Goal: Transaction & Acquisition: Purchase product/service

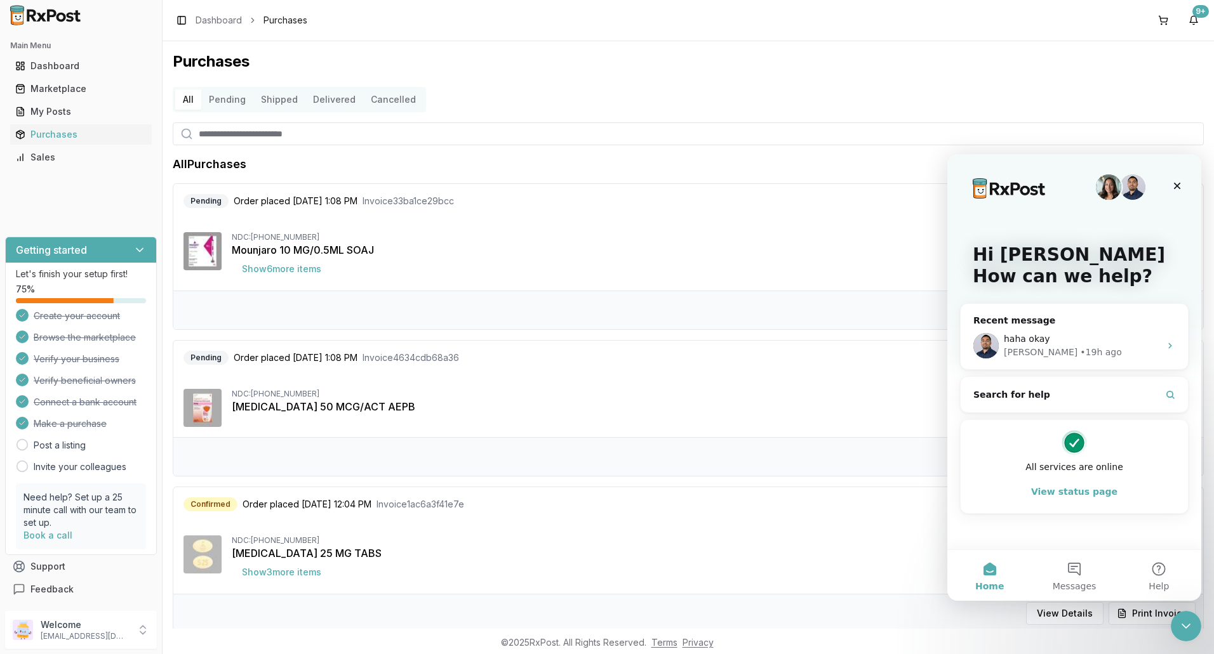
scroll to position [871, 0]
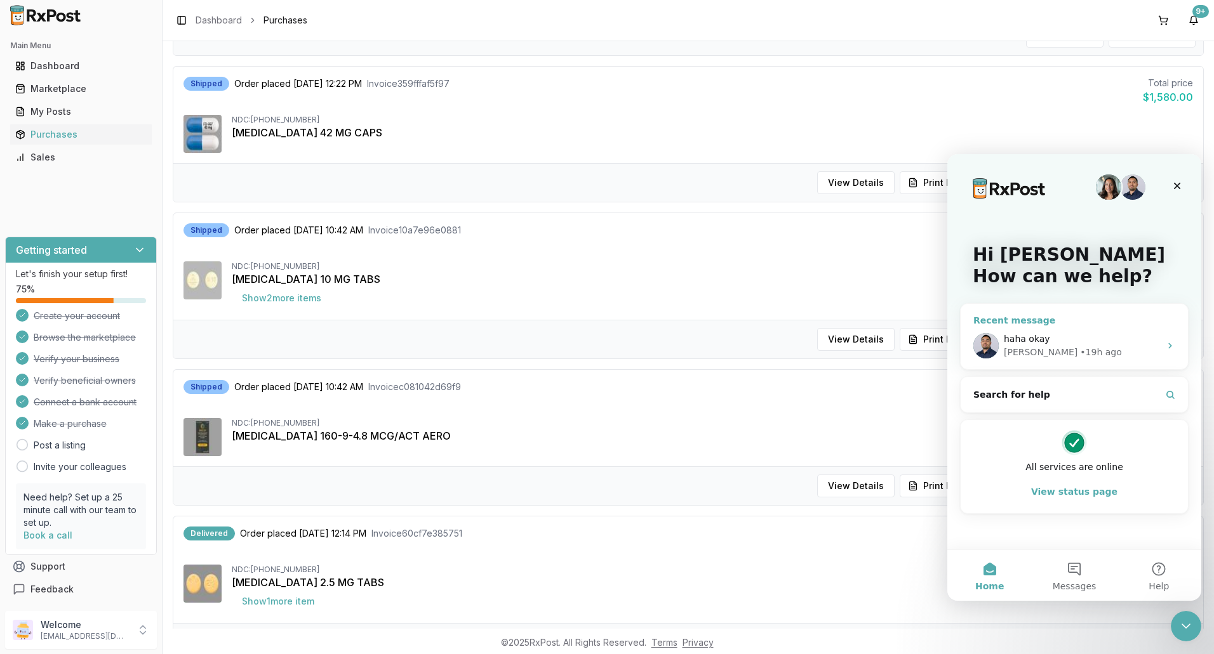
click at [1090, 352] on div "Manuel • 19h ago" at bounding box center [1081, 352] width 156 height 13
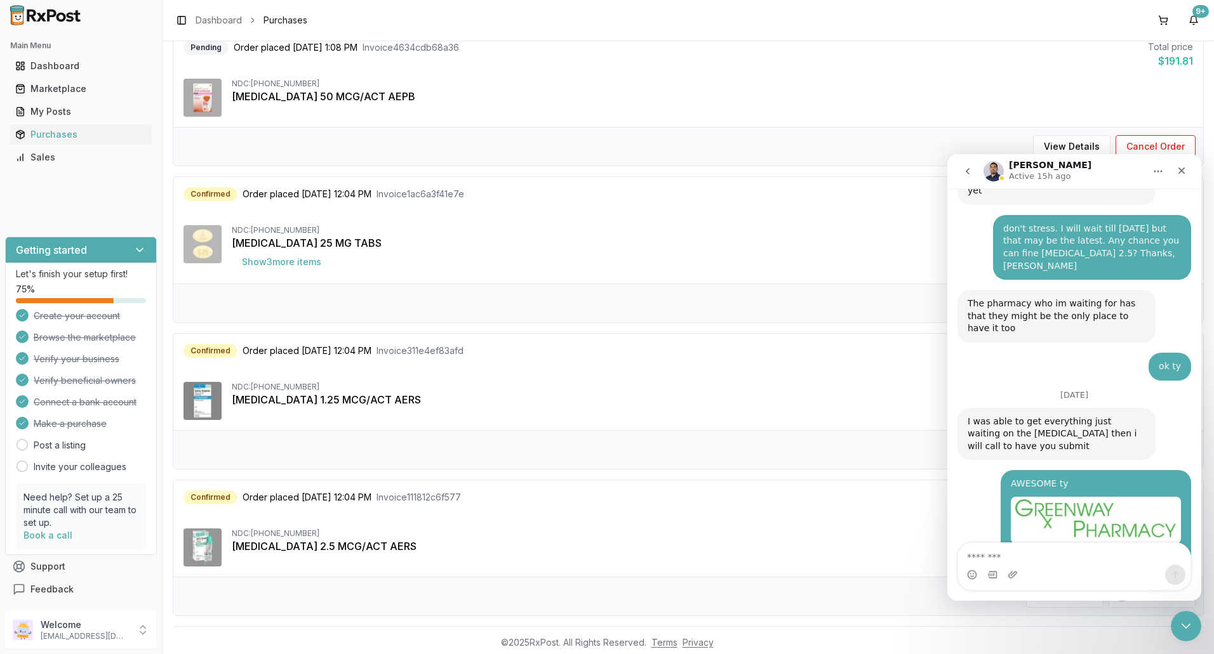
scroll to position [300, 0]
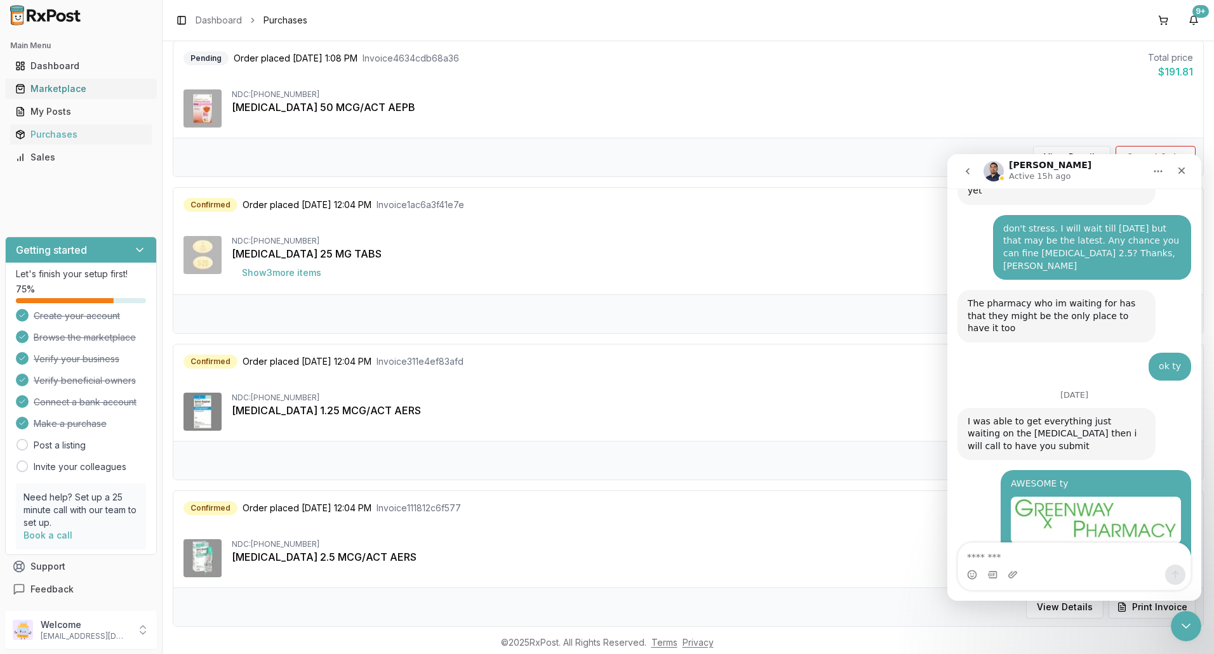
click at [44, 91] on div "Marketplace" at bounding box center [80, 89] width 131 height 13
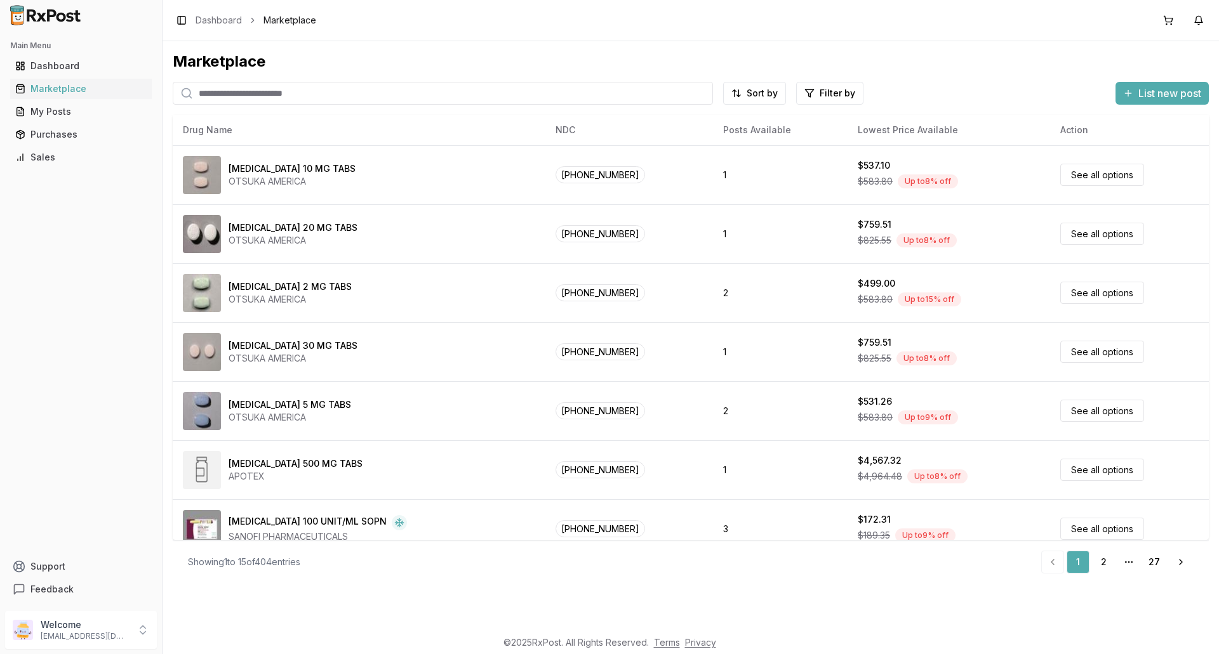
click at [283, 94] on input "search" at bounding box center [443, 93] width 540 height 23
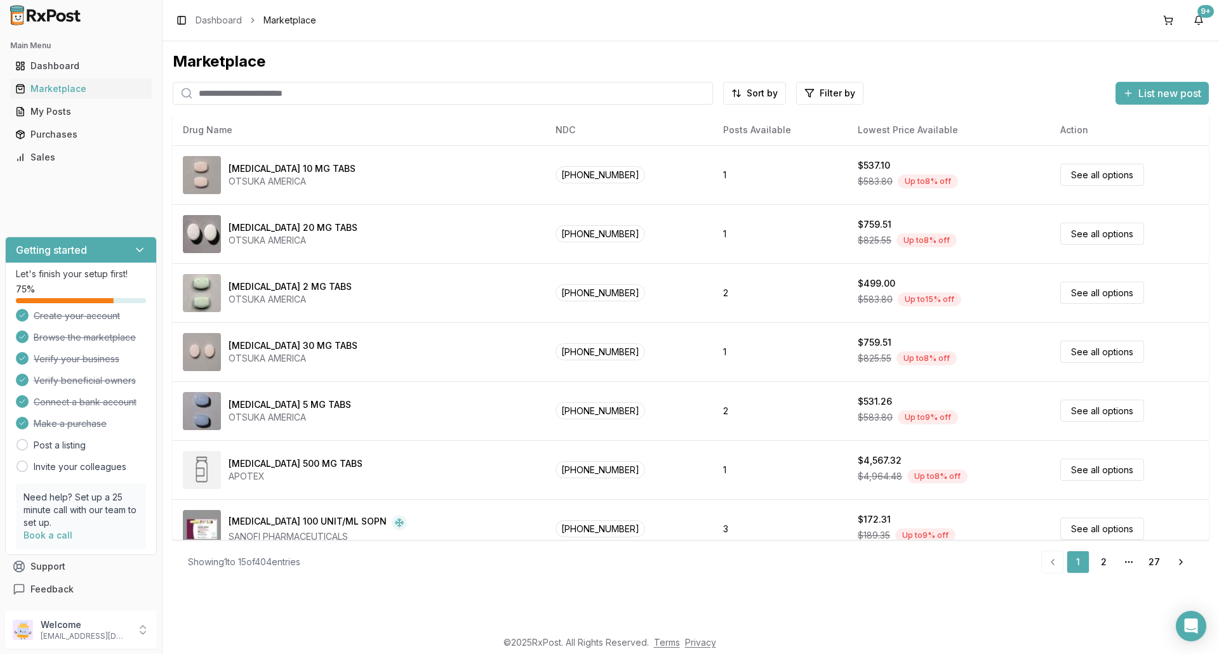
type input "********"
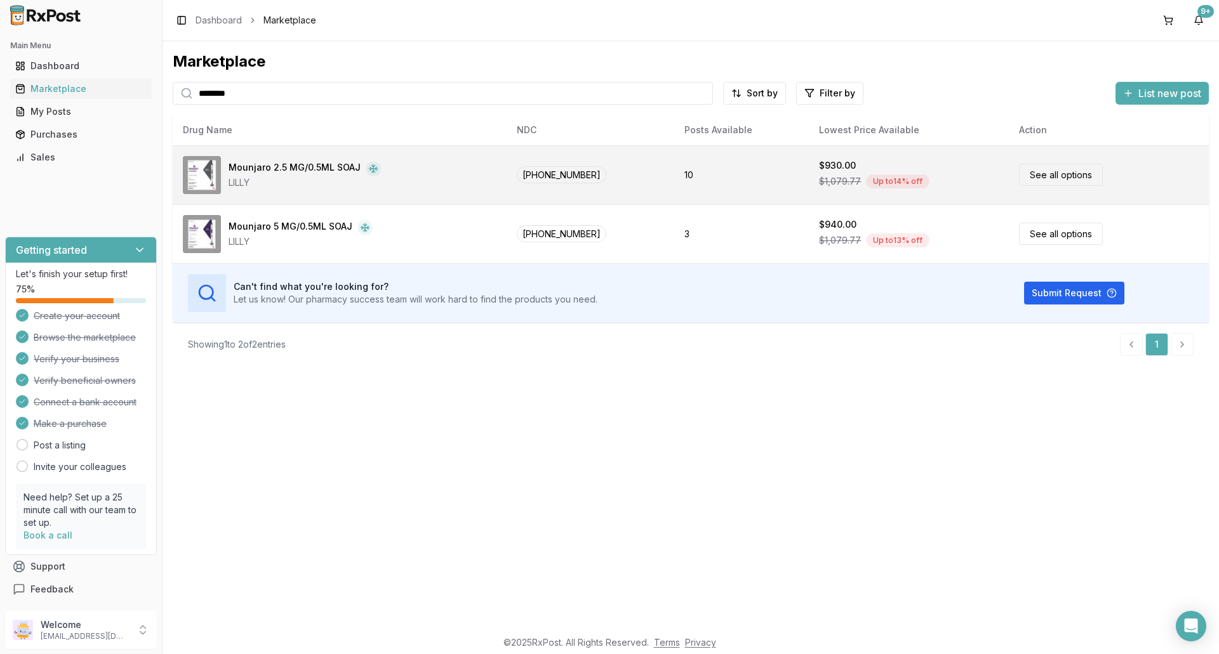
click at [1055, 176] on link "See all options" at bounding box center [1061, 175] width 84 height 22
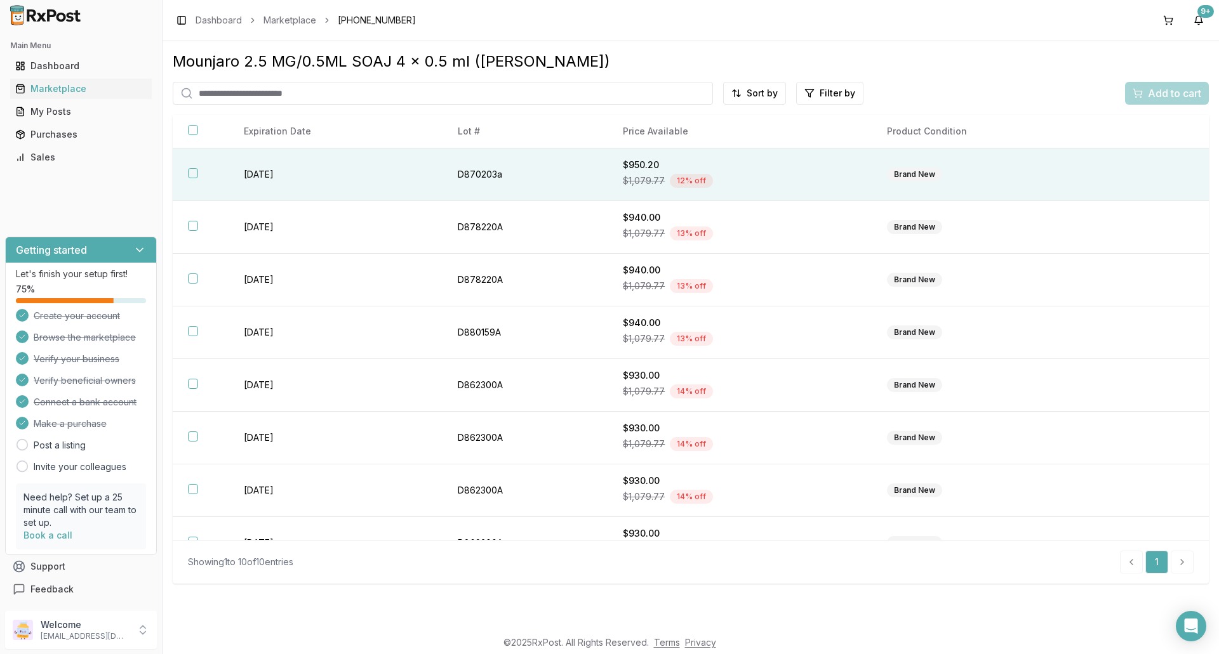
click at [194, 175] on button "button" at bounding box center [193, 173] width 10 height 10
click at [736, 92] on html "Main Menu Dashboard Marketplace My Posts Purchases Sales Getting started Let's …" at bounding box center [609, 327] width 1219 height 654
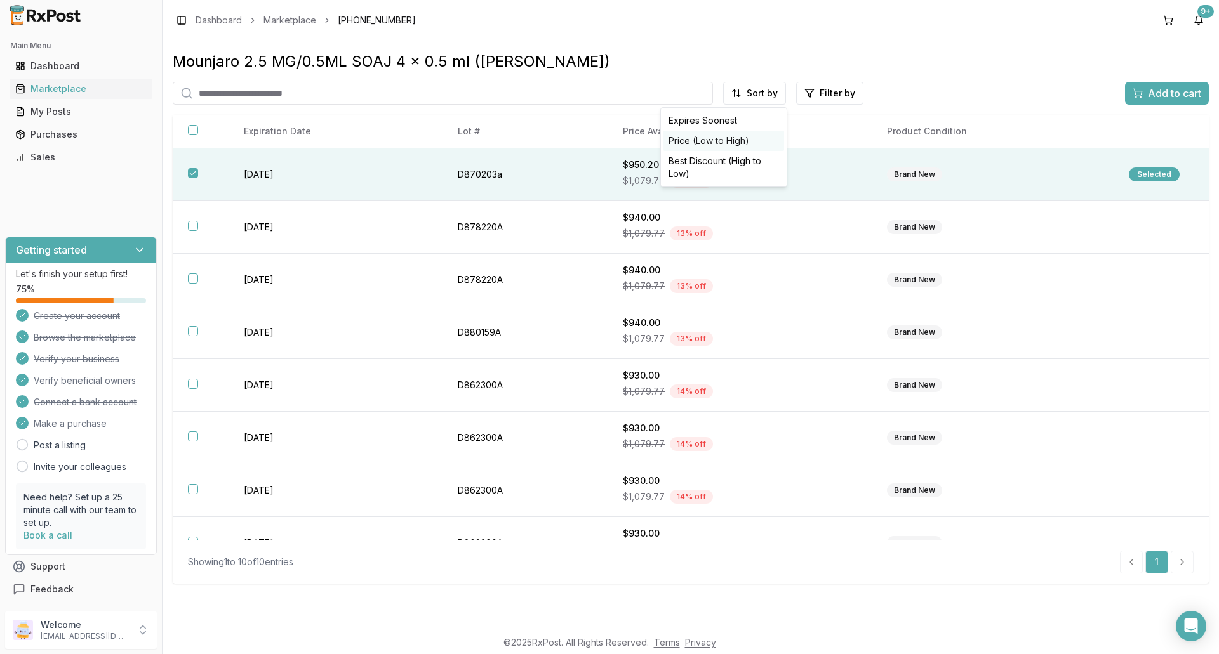
click at [706, 140] on div "Price (Low to High)" at bounding box center [723, 141] width 121 height 20
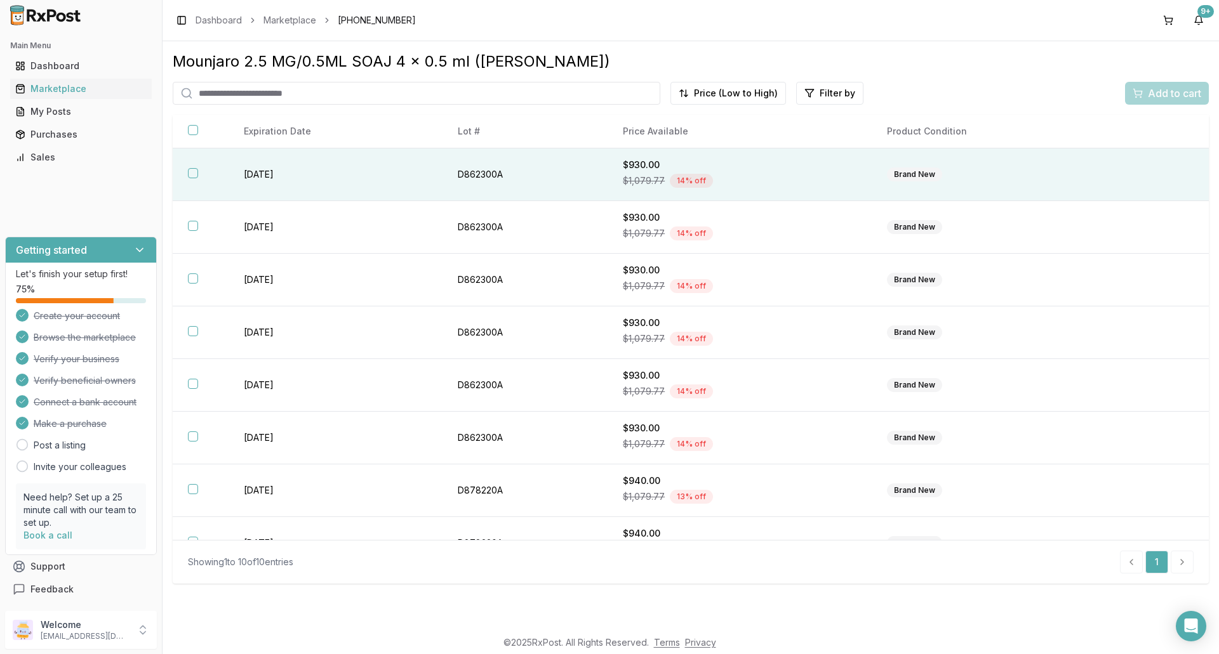
click at [194, 173] on button "button" at bounding box center [193, 173] width 10 height 10
click at [1177, 94] on span "Add to cart" at bounding box center [1173, 93] width 53 height 15
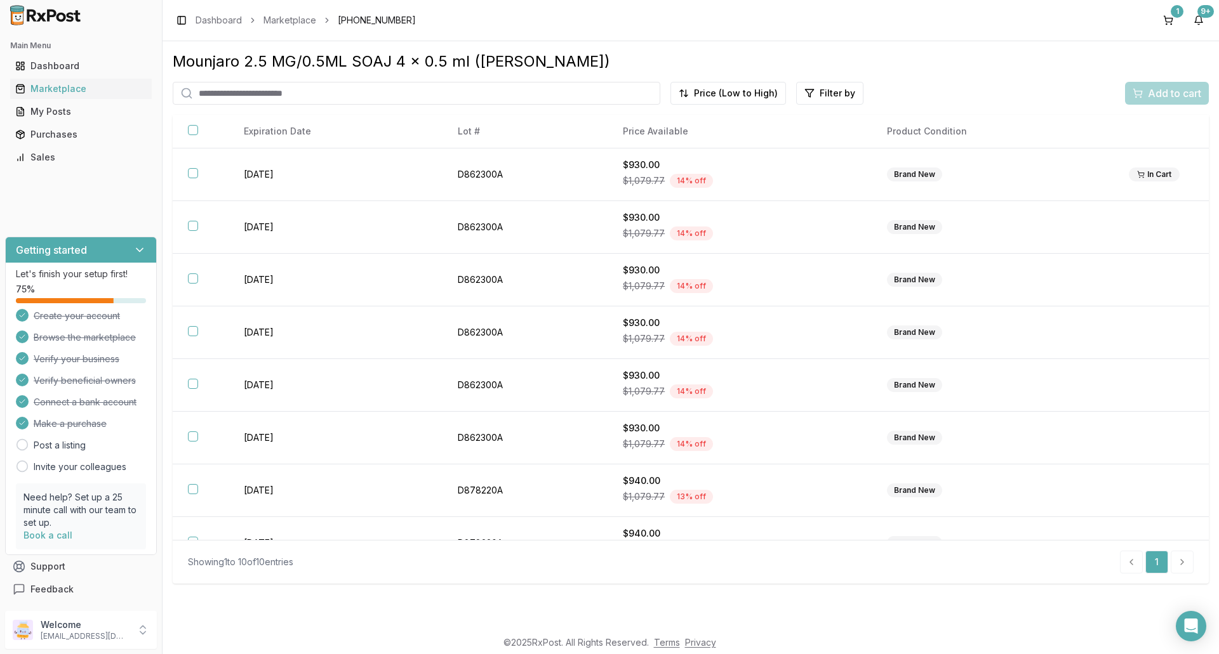
click at [1169, 9] on div "Toggle Sidebar Dashboard Marketplace [PHONE_NUMBER] 1 9+" at bounding box center [690, 20] width 1056 height 41
click at [1179, 15] on div "1" at bounding box center [1176, 11] width 13 height 13
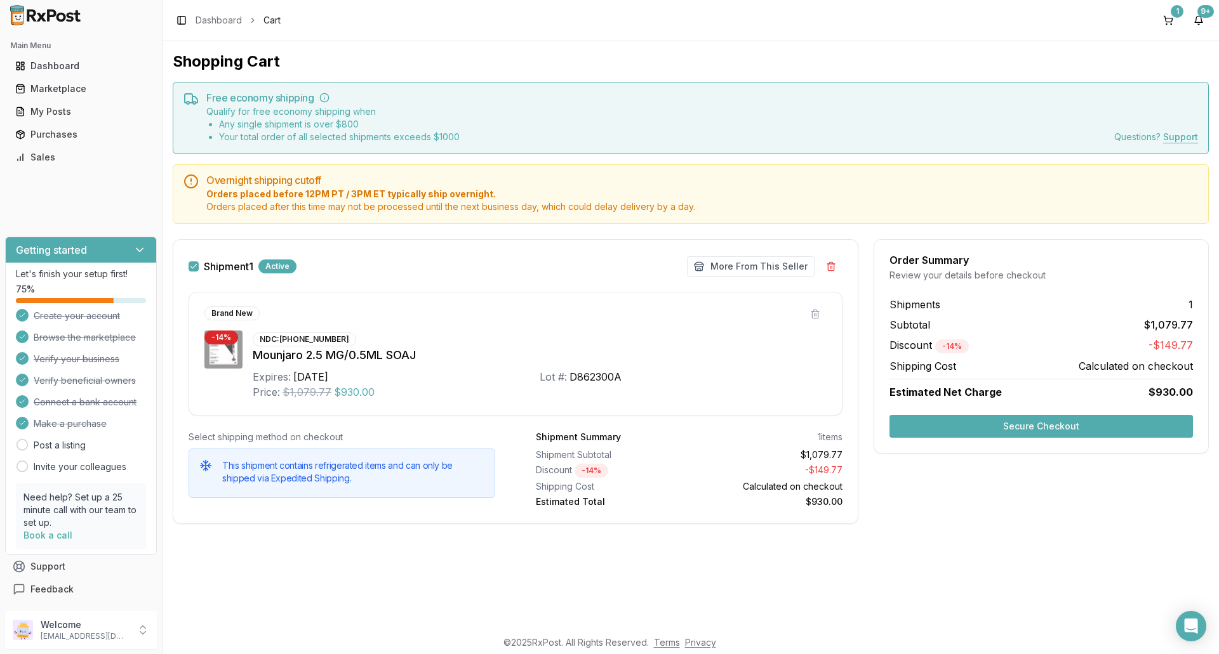
click at [1065, 428] on button "Secure Checkout" at bounding box center [1040, 426] width 303 height 23
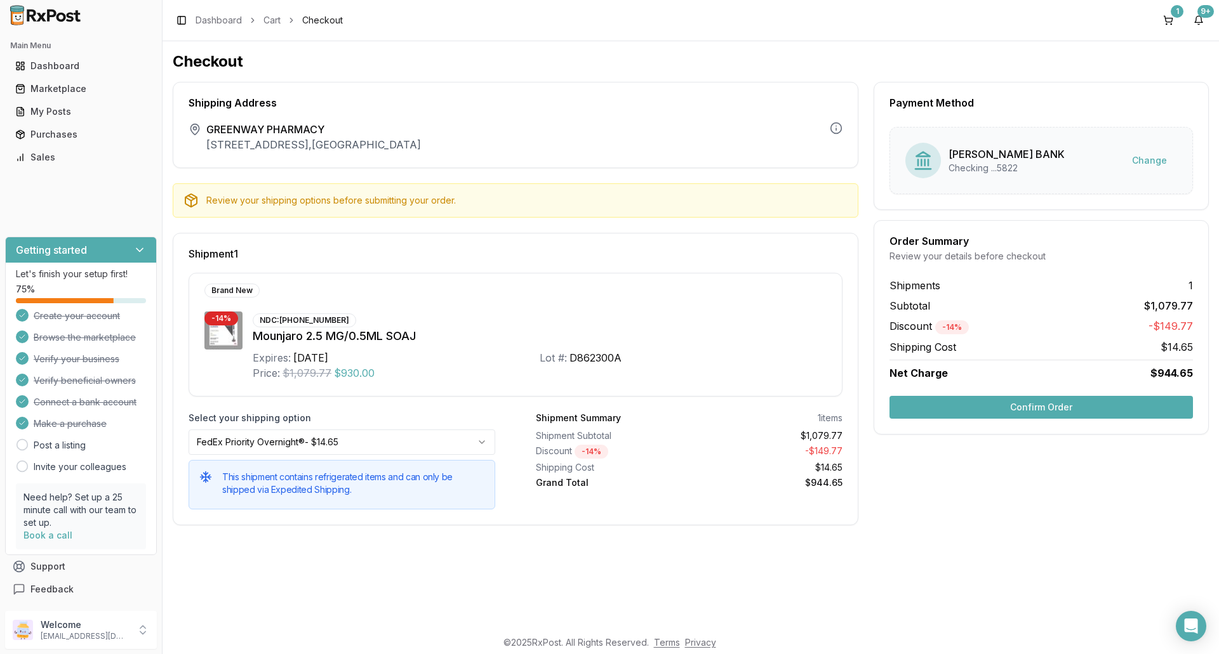
click at [1043, 411] on button "Confirm Order" at bounding box center [1040, 407] width 303 height 23
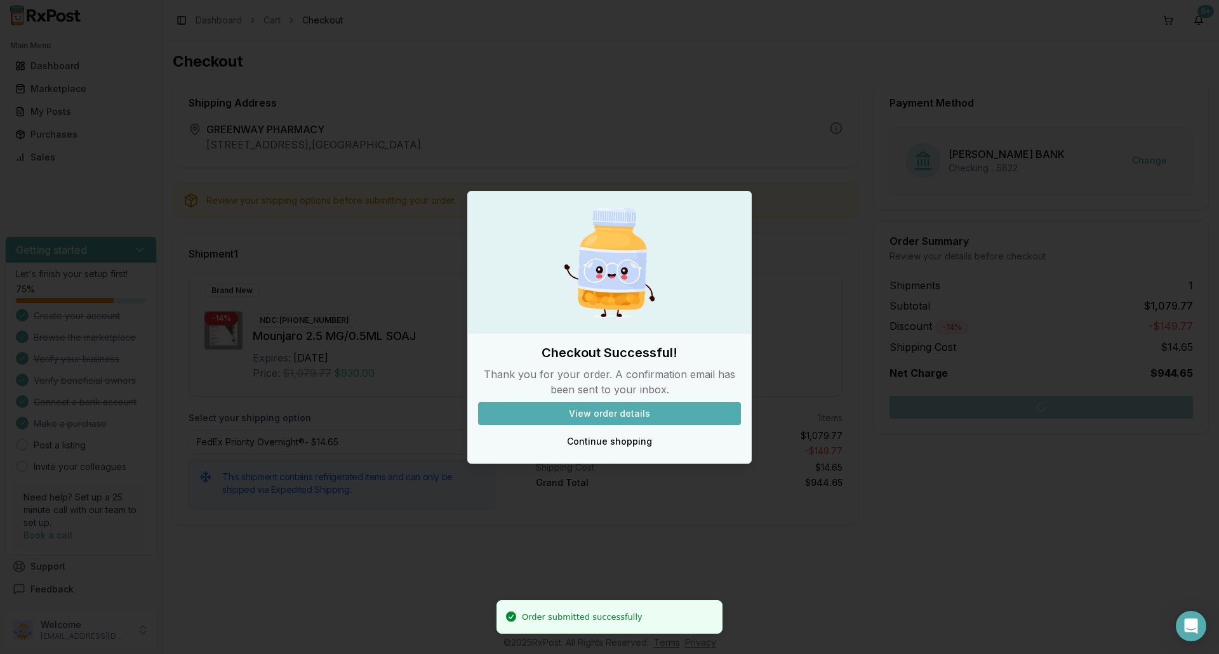
click at [591, 408] on button "View order details" at bounding box center [609, 413] width 263 height 23
